Goal: Task Accomplishment & Management: Manage account settings

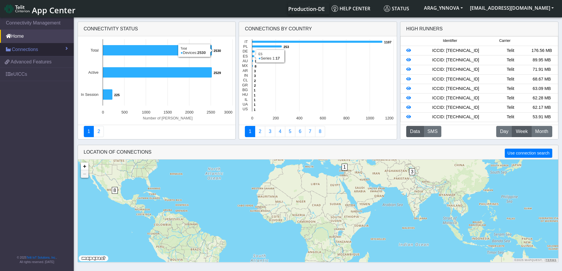
click at [24, 49] on span "Connections" at bounding box center [25, 49] width 26 height 7
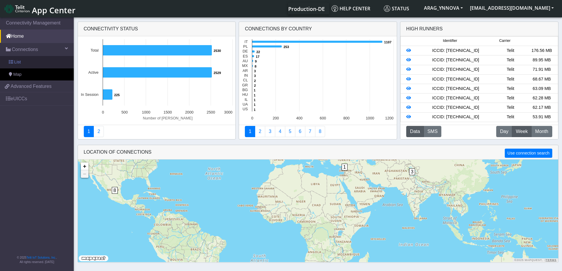
click at [35, 61] on link "List" at bounding box center [37, 62] width 74 height 12
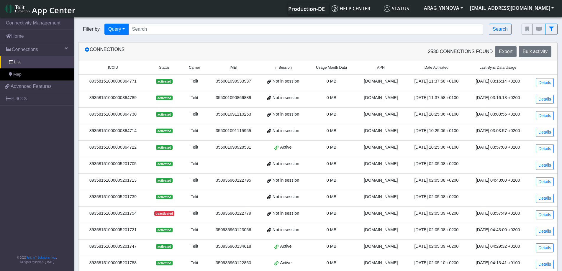
click at [332, 67] on span "Usage Month Data" at bounding box center [331, 68] width 31 height 6
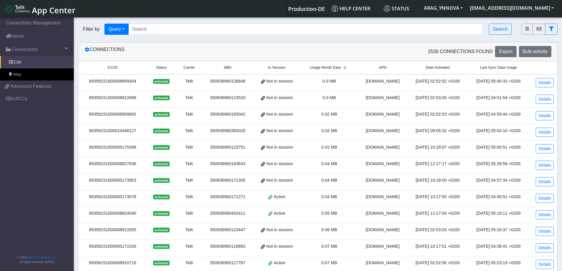
click at [332, 67] on span "Usage Month Data" at bounding box center [325, 68] width 31 height 6
click at [228, 80] on div "350936960165224" at bounding box center [228, 81] width 44 height 6
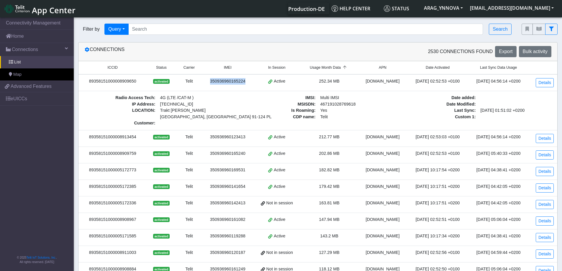
click at [228, 80] on div "350936960165224" at bounding box center [228, 81] width 44 height 6
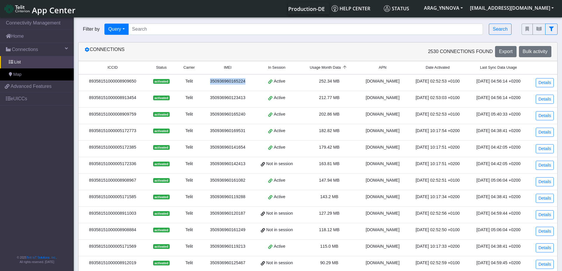
copy div "350936960165224"
click at [547, 85] on link "Details" at bounding box center [544, 82] width 18 height 9
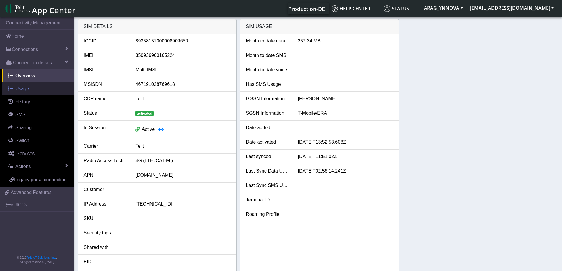
click at [30, 90] on link "Usage" at bounding box center [37, 88] width 71 height 13
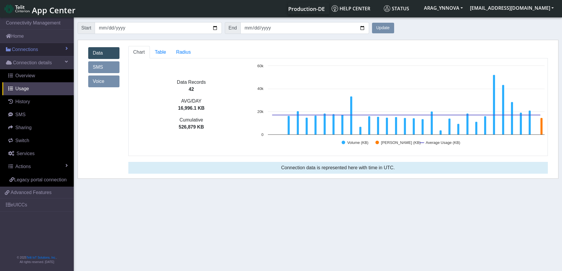
click at [33, 48] on span "Connections" at bounding box center [25, 49] width 26 height 7
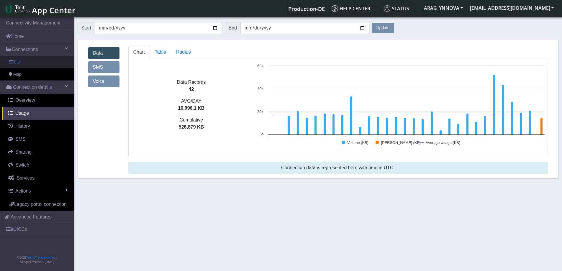
click at [36, 64] on link "List" at bounding box center [37, 62] width 74 height 12
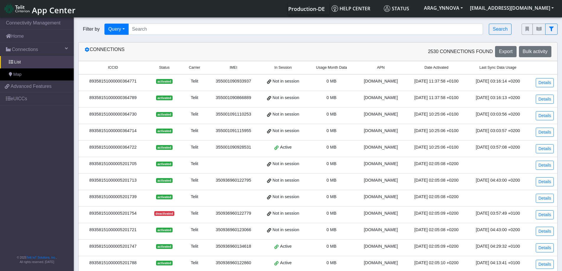
click at [335, 66] on span "Usage Month Data" at bounding box center [331, 68] width 31 height 6
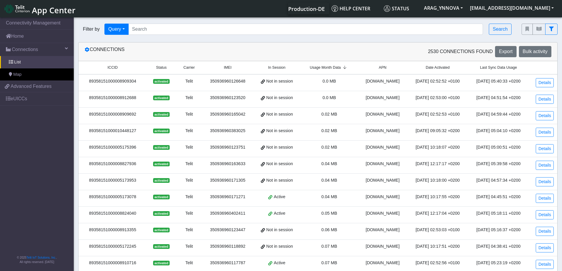
click at [335, 67] on span "Usage Month Data" at bounding box center [325, 68] width 31 height 6
click at [231, 97] on div "350936960123413" at bounding box center [228, 98] width 44 height 6
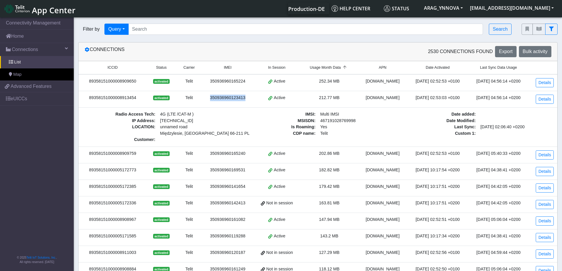
click at [231, 97] on div "350936960123413" at bounding box center [228, 98] width 44 height 6
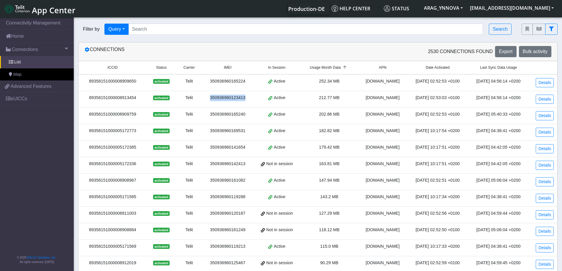
copy div "350936960123413"
click at [221, 129] on div "350936960169531" at bounding box center [228, 131] width 44 height 6
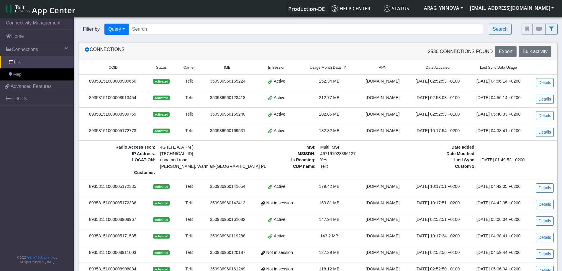
click at [228, 128] on div "350936960169531" at bounding box center [228, 131] width 44 height 6
copy div "350936960169531"
click at [545, 131] on link "Details" at bounding box center [544, 132] width 18 height 9
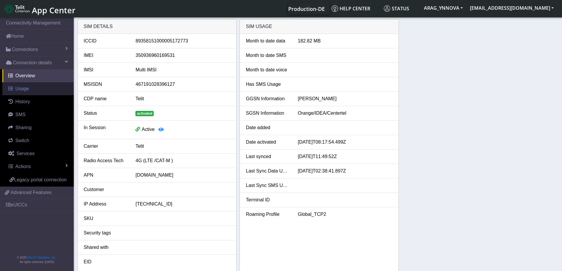
click at [26, 90] on span "Usage" at bounding box center [22, 88] width 14 height 5
